Goal: Transaction & Acquisition: Purchase product/service

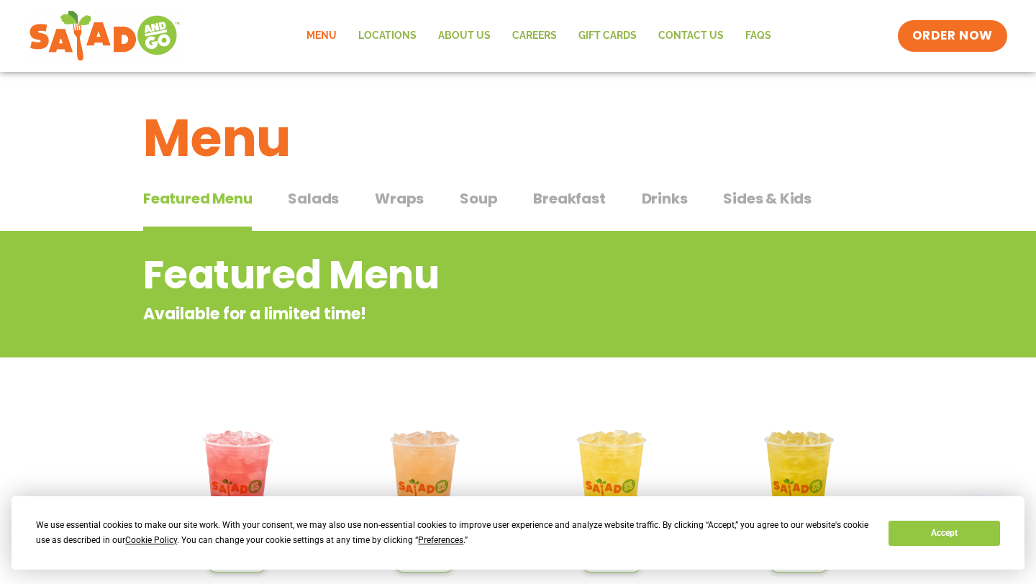
click at [401, 191] on span "Wraps" at bounding box center [399, 199] width 49 height 22
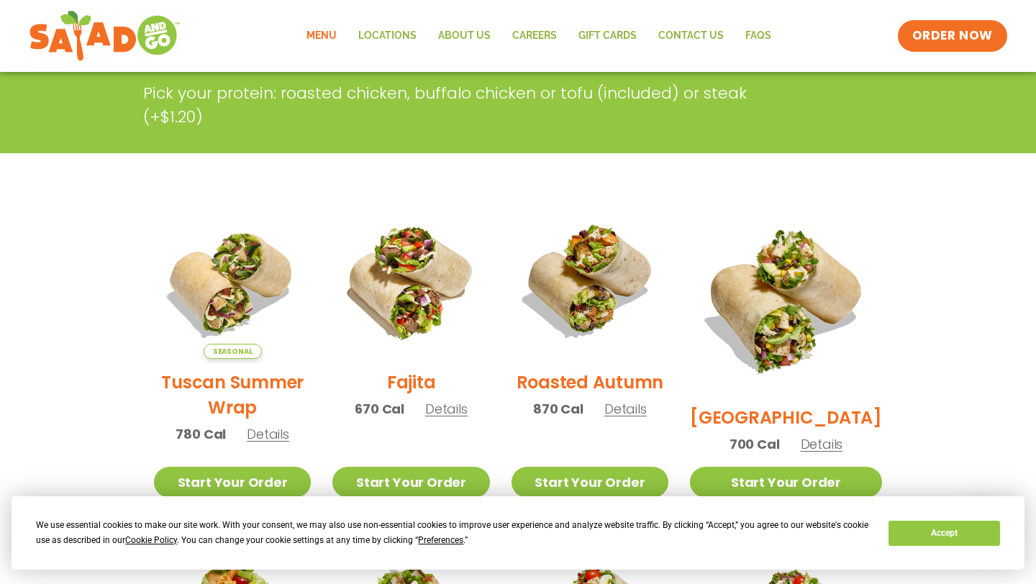
scroll to position [254, 0]
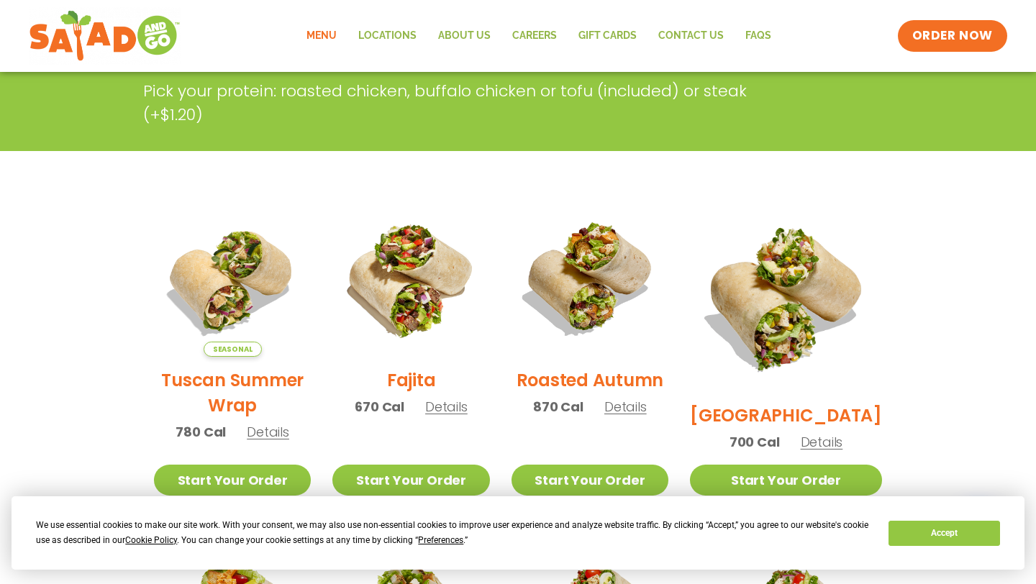
click at [586, 378] on h2 "Roasted Autumn" at bounding box center [591, 380] width 148 height 25
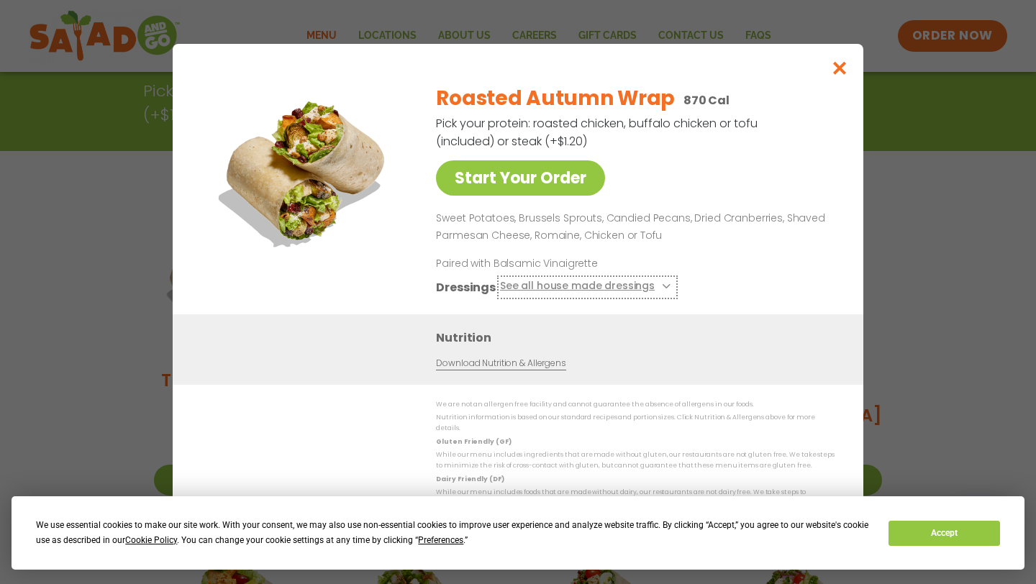
click at [578, 289] on button "See all house made dressings" at bounding box center [587, 287] width 175 height 18
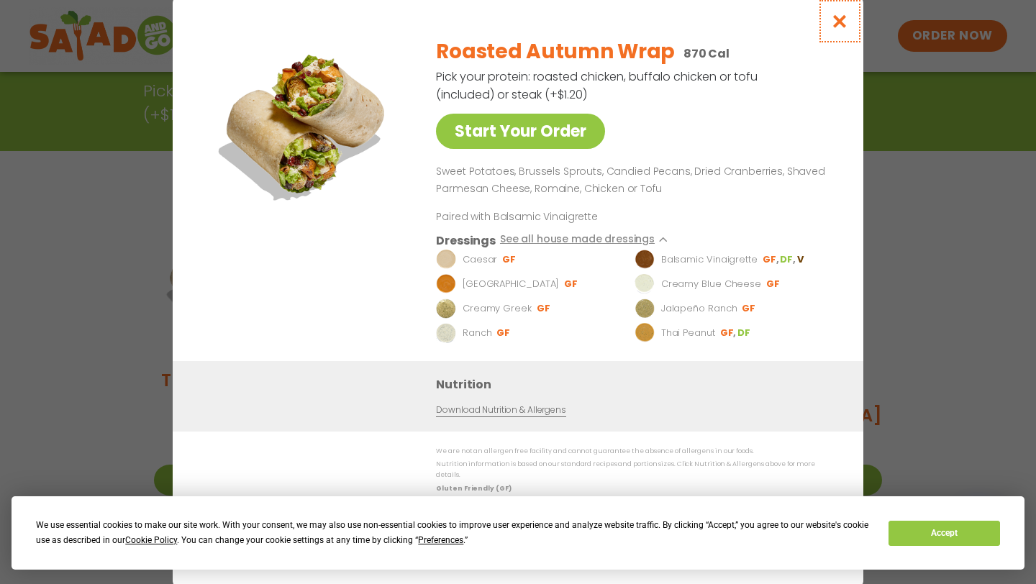
click at [849, 30] on button "Close modal" at bounding box center [840, 21] width 47 height 48
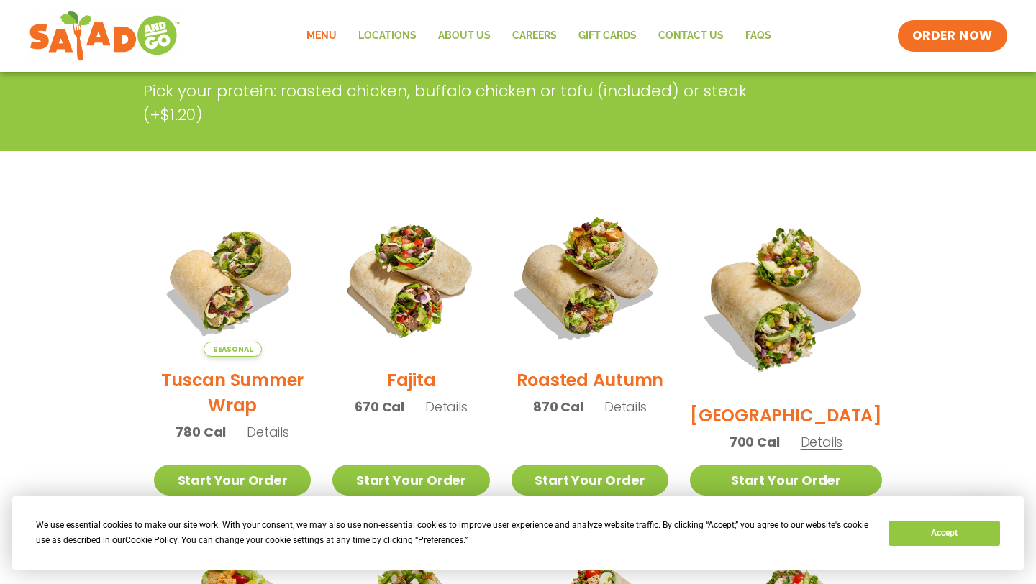
click at [621, 301] on img at bounding box center [590, 278] width 184 height 184
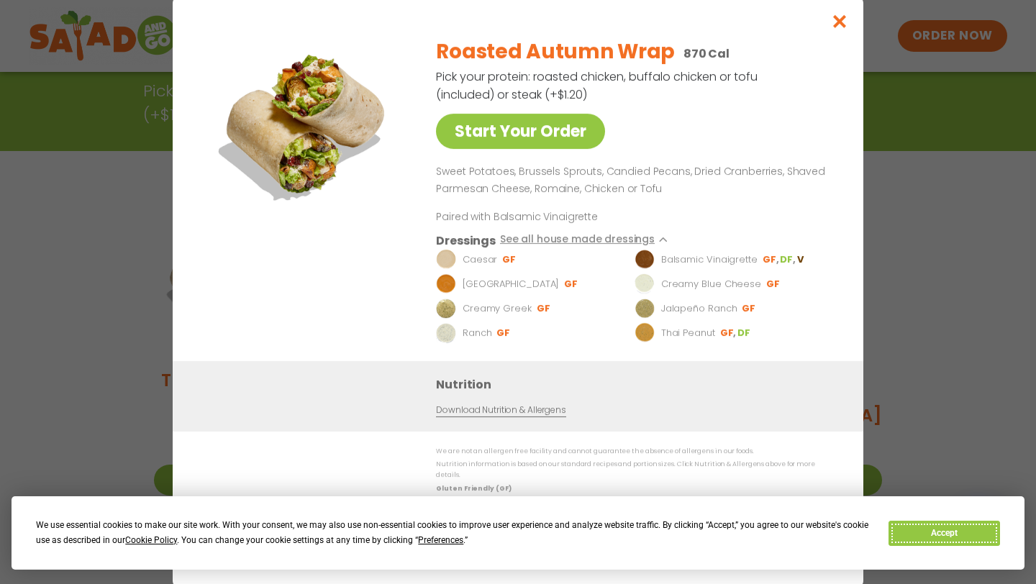
click at [932, 531] on button "Accept" at bounding box center [944, 533] width 111 height 25
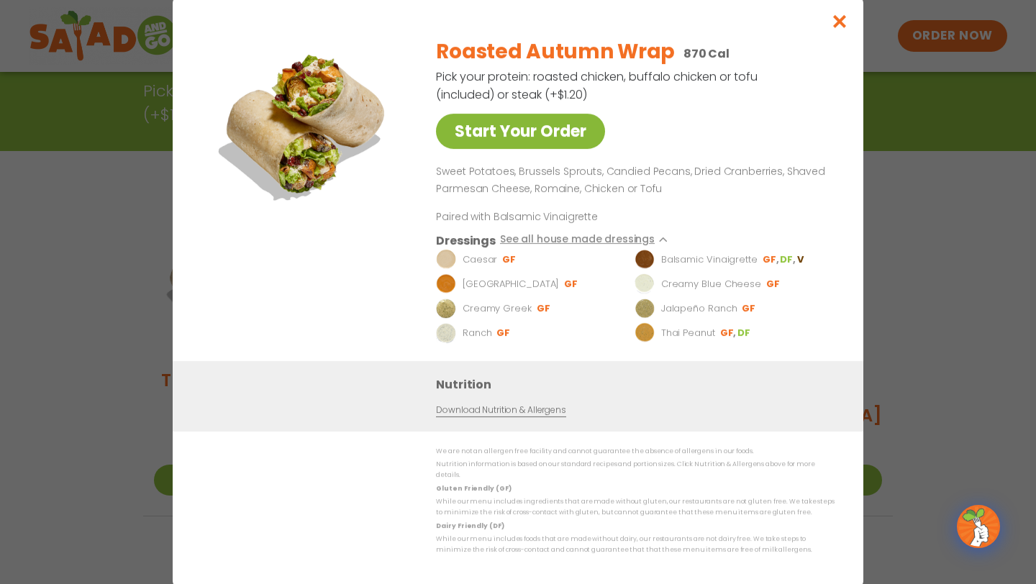
click at [511, 130] on link "Start Your Order" at bounding box center [520, 131] width 169 height 35
